Goal: Task Accomplishment & Management: Manage account settings

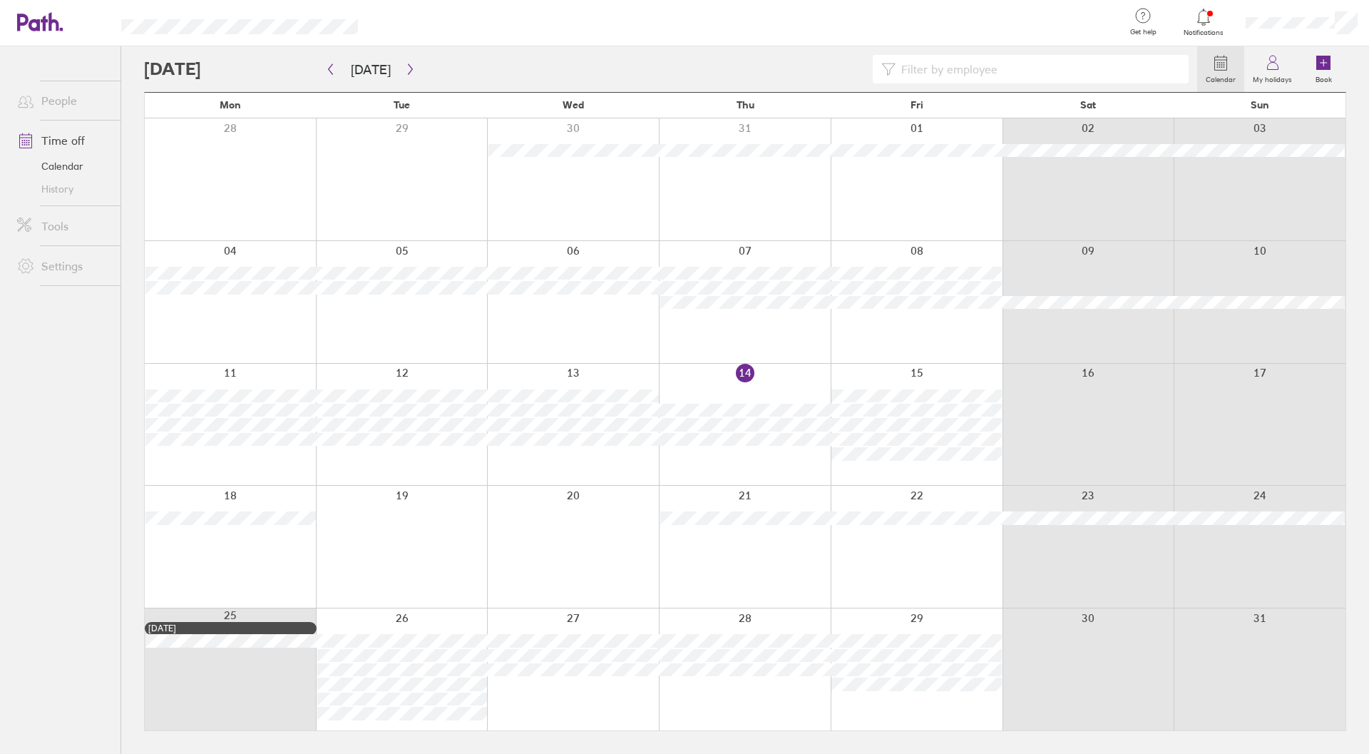
click at [418, 65] on div at bounding box center [670, 69] width 1053 height 29
click at [408, 67] on icon "button" at bounding box center [410, 69] width 4 height 11
